Goal: Task Accomplishment & Management: Use online tool/utility

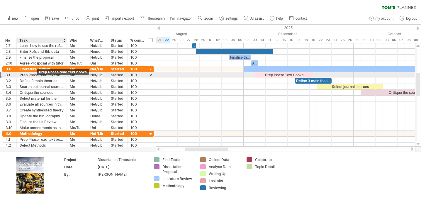
click at [38, 76] on div "Prep Phase read text books" at bounding box center [42, 75] width 44 height 6
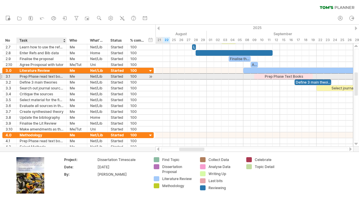
click at [38, 77] on div "Prep Phase read text books" at bounding box center [42, 77] width 44 height 6
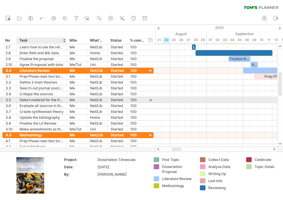
click at [43, 99] on div "Select material for the final Lit Review" at bounding box center [42, 100] width 44 height 6
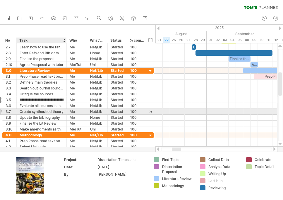
click at [39, 111] on div "Create synthesised theory" at bounding box center [42, 112] width 44 height 6
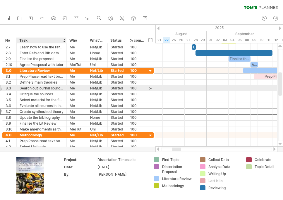
click at [35, 87] on div "Search out journal sources" at bounding box center [42, 88] width 44 height 6
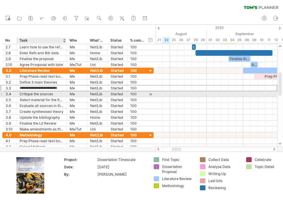
click at [30, 94] on div "Critique the sources" at bounding box center [42, 94] width 44 height 6
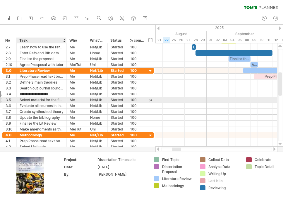
click at [28, 101] on div "Select material for the final Lit Review" at bounding box center [42, 100] width 44 height 6
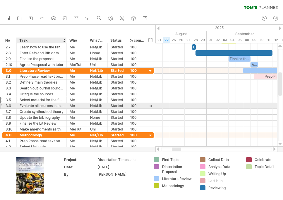
click at [29, 106] on div "Evaluate all sources in the review" at bounding box center [42, 106] width 44 height 6
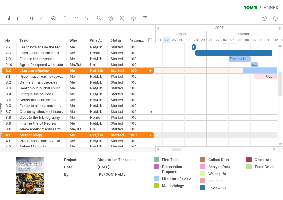
click at [29, 113] on div "Create synthesised theory" at bounding box center [42, 112] width 44 height 6
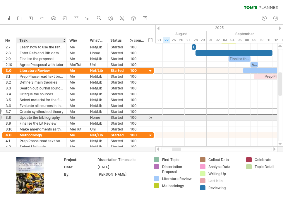
click at [29, 119] on div "Update the bibliography" at bounding box center [42, 118] width 44 height 6
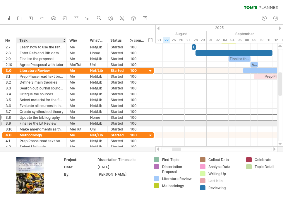
click at [25, 124] on div "Finalise the Lit Review" at bounding box center [42, 123] width 44 height 6
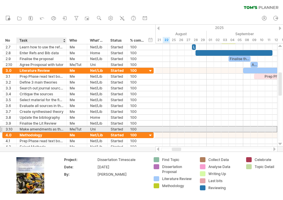
click at [37, 130] on div "Make amendments as the research progresses" at bounding box center [42, 129] width 44 height 6
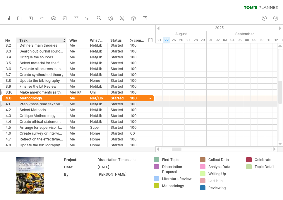
click at [29, 103] on div "Prep Phase read text books" at bounding box center [42, 104] width 44 height 6
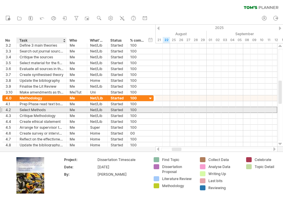
click at [36, 110] on div "Select Methods" at bounding box center [42, 110] width 44 height 6
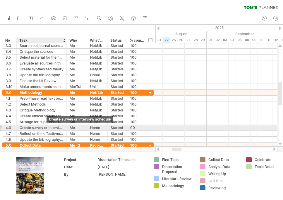
click at [46, 128] on div "Create survey or interview schedule" at bounding box center [42, 128] width 44 height 6
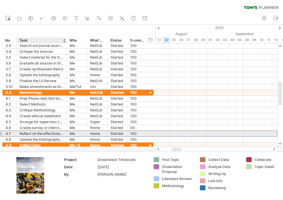
click at [29, 134] on div "Reflect on the effectivness of the method" at bounding box center [42, 134] width 44 height 6
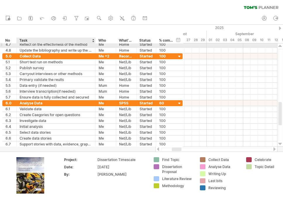
drag, startPoint x: 66, startPoint y: 44, endPoint x: 95, endPoint y: 43, distance: 29.0
click at [95, 43] on div at bounding box center [94, 45] width 3 height 6
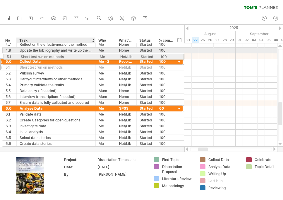
drag, startPoint x: 45, startPoint y: 62, endPoint x: 45, endPoint y: 56, distance: 6.2
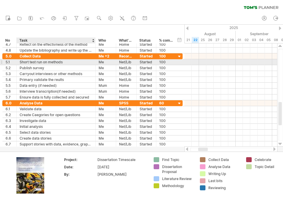
click at [48, 63] on div "Short test run on methods" at bounding box center [56, 62] width 73 height 6
click at [38, 61] on div "Short test run on methods" at bounding box center [56, 62] width 73 height 6
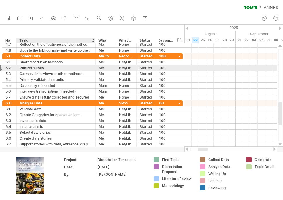
click at [44, 68] on div "Publish survey" at bounding box center [56, 68] width 73 height 6
click at [48, 69] on input "**********" at bounding box center [56, 68] width 73 height 6
click at [47, 68] on input "**********" at bounding box center [56, 68] width 73 height 6
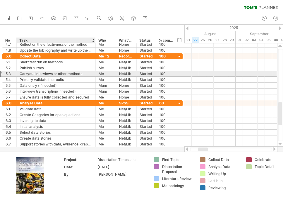
click at [46, 73] on div "Carryout interviews or other methods" at bounding box center [56, 74] width 73 height 6
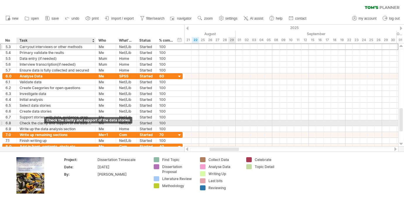
click at [45, 124] on div "Check the clarity and support of the data stories" at bounding box center [56, 123] width 73 height 6
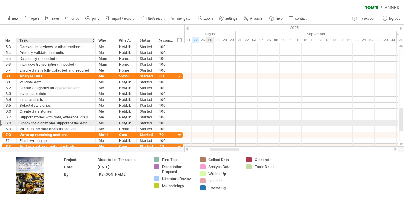
click at [32, 122] on div "Check the clarity and support of the data stories" at bounding box center [56, 123] width 73 height 6
click at [32, 122] on input "**********" at bounding box center [56, 123] width 73 height 6
